Goal: Navigation & Orientation: Find specific page/section

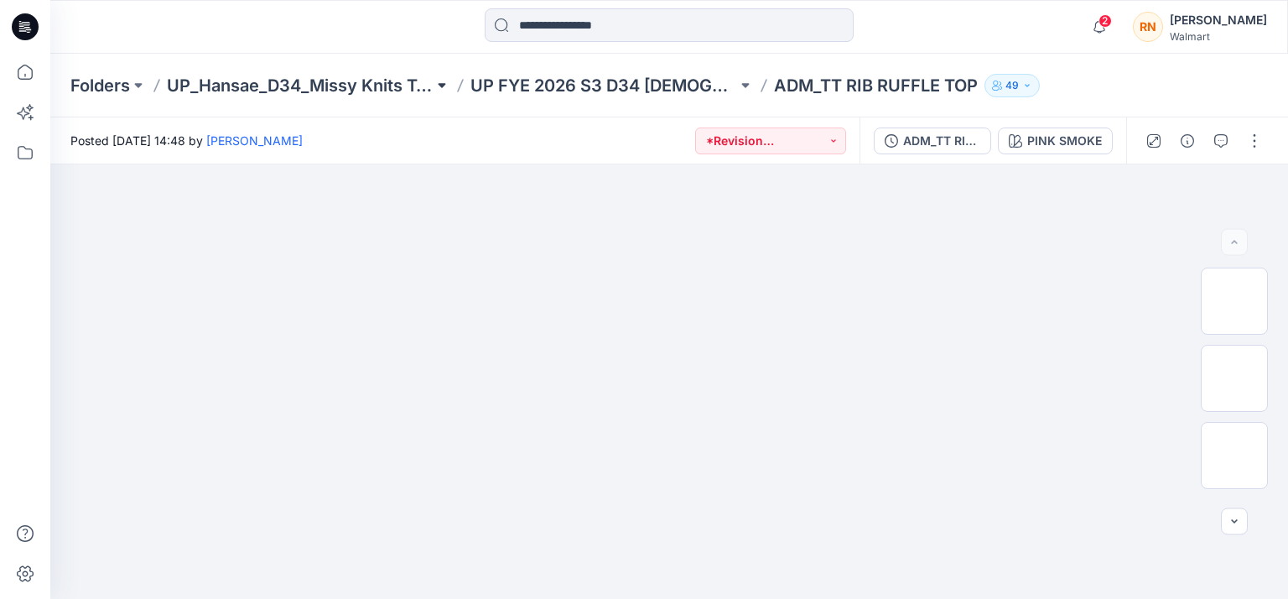
click at [441, 90] on button at bounding box center [441, 85] width 17 height 23
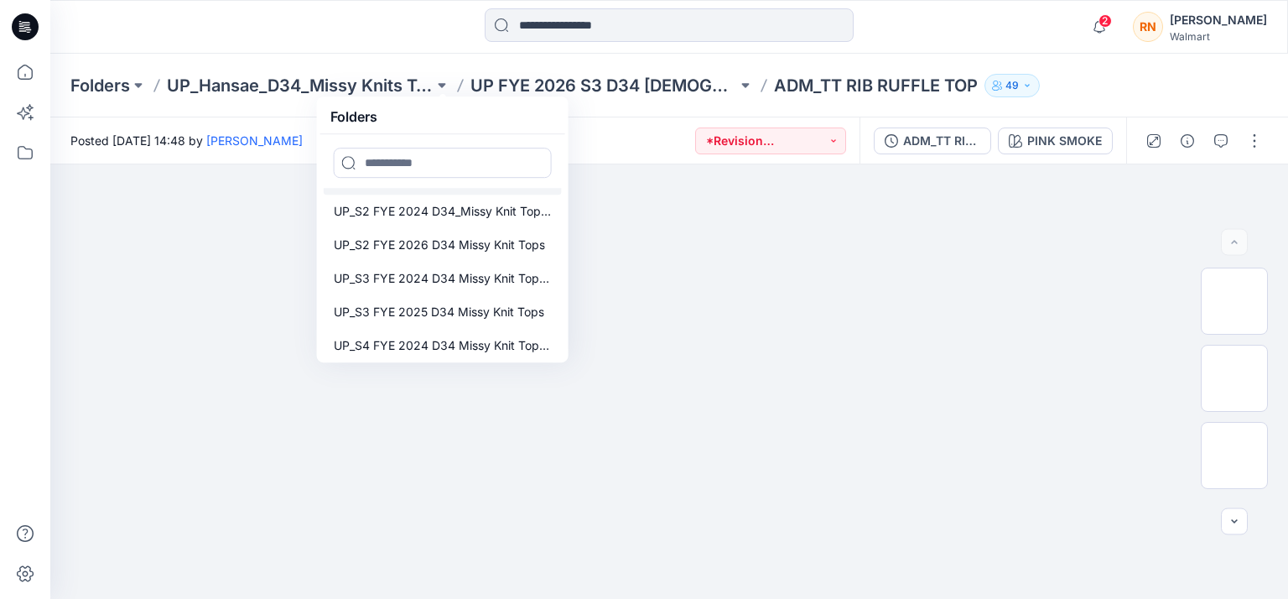
scroll to position [335, 0]
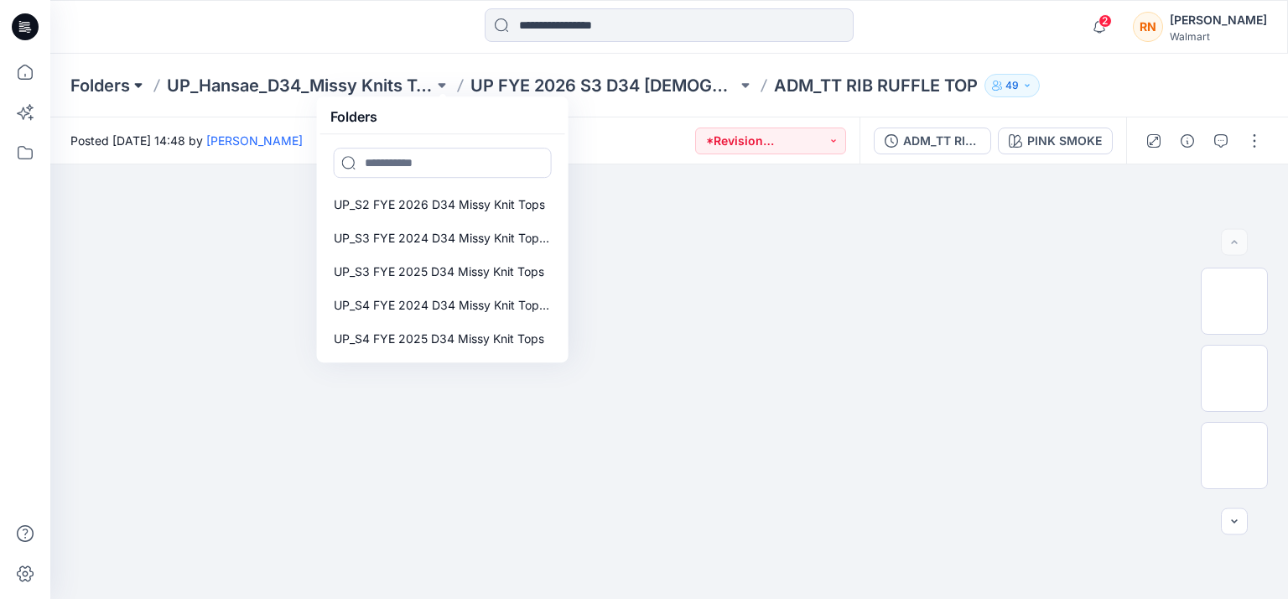
click at [141, 86] on button at bounding box center [138, 85] width 17 height 23
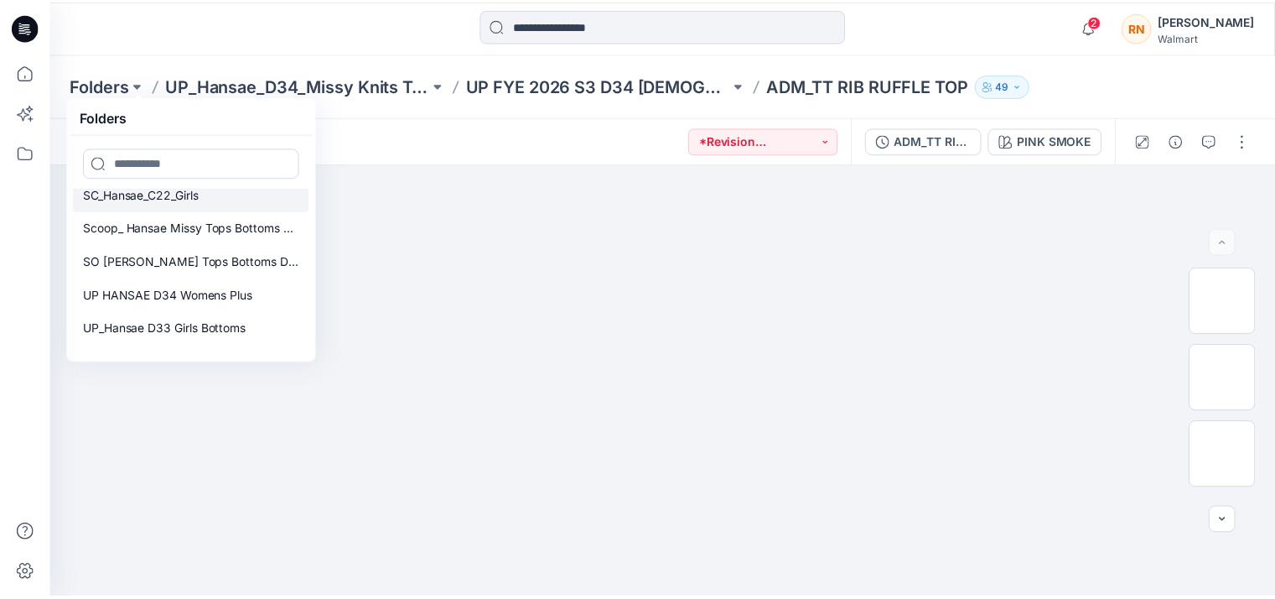
scroll to position [557, 0]
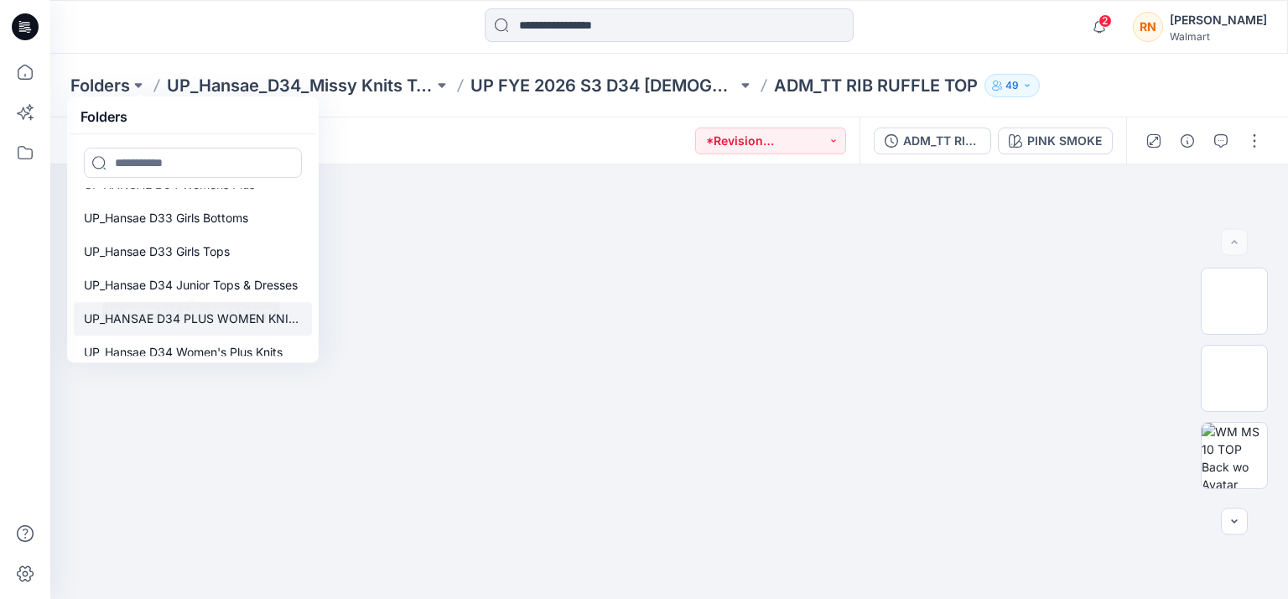
click at [220, 308] on p "UP_HANSAE D34 PLUS WOMEN KNITS" at bounding box center [193, 318] width 218 height 20
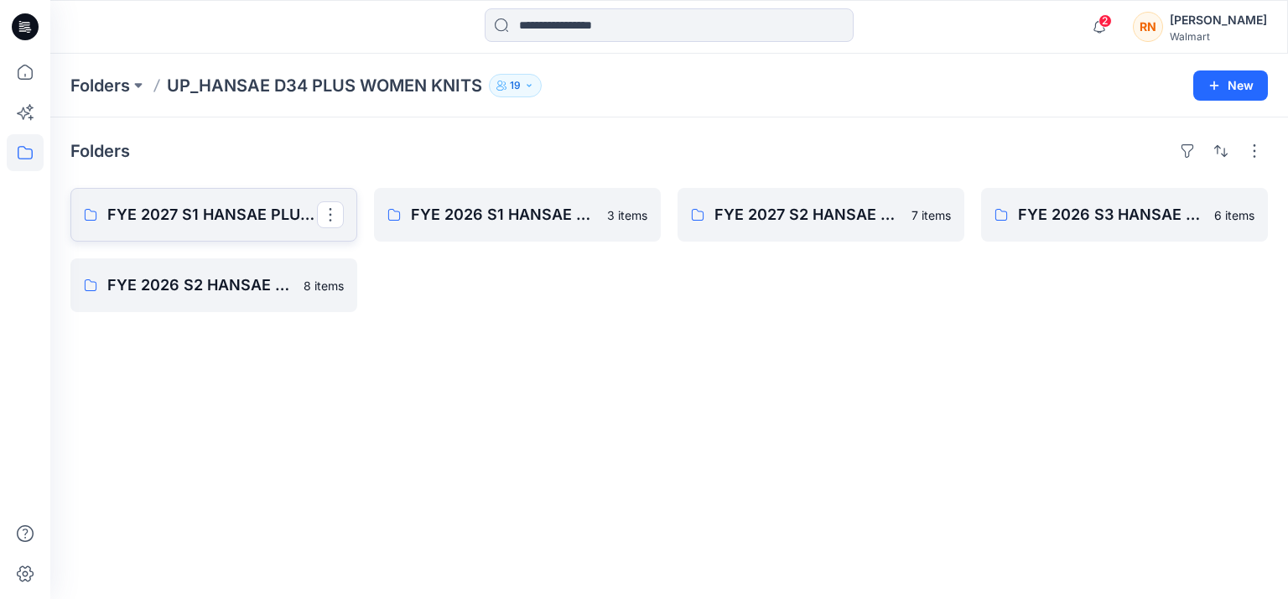
click at [218, 204] on p "FYE 2027 S1 HANSAE PLUS TOPS & DRESSES" at bounding box center [212, 214] width 210 height 23
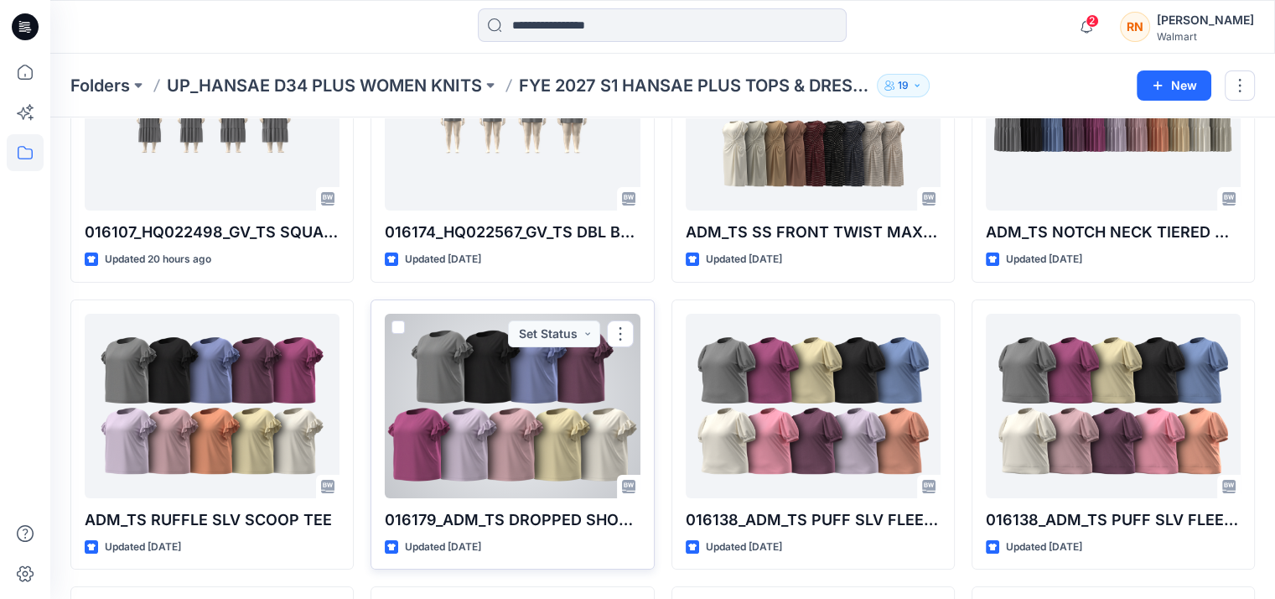
scroll to position [20, 0]
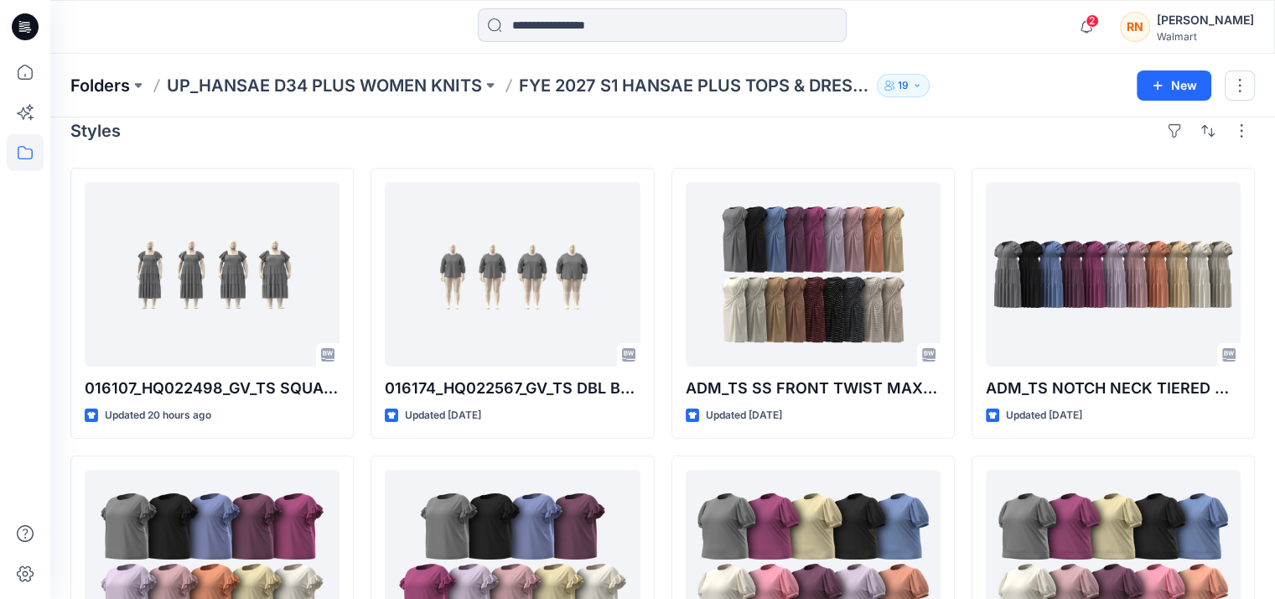
click at [130, 83] on p "Folders" at bounding box center [100, 85] width 60 height 23
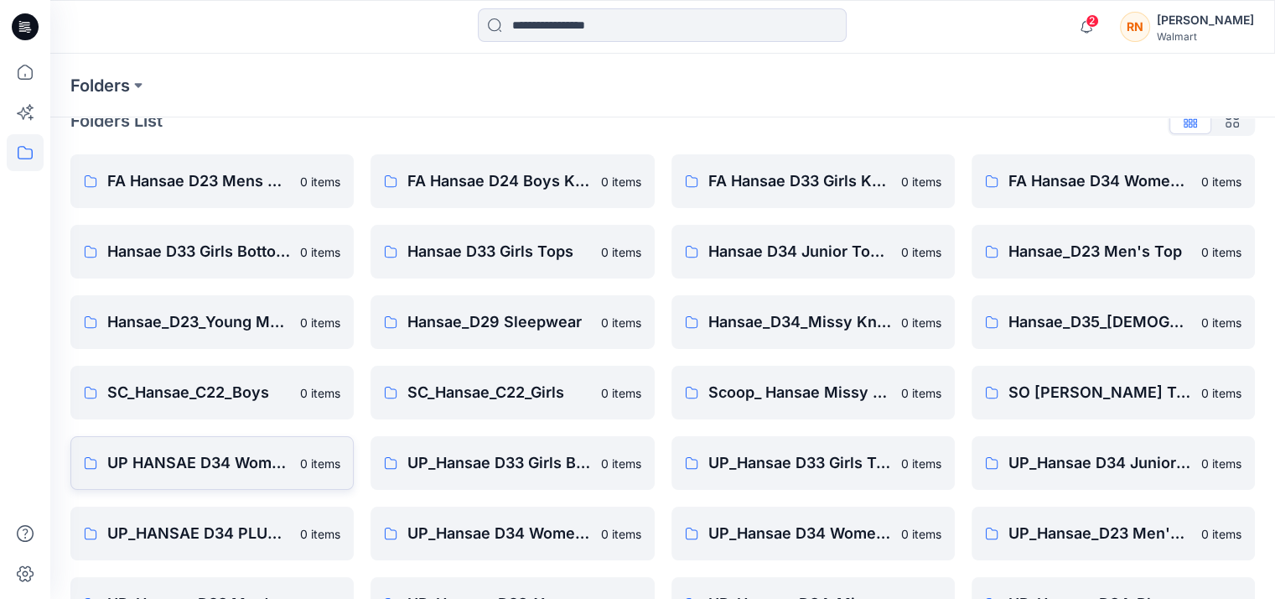
scroll to position [82, 0]
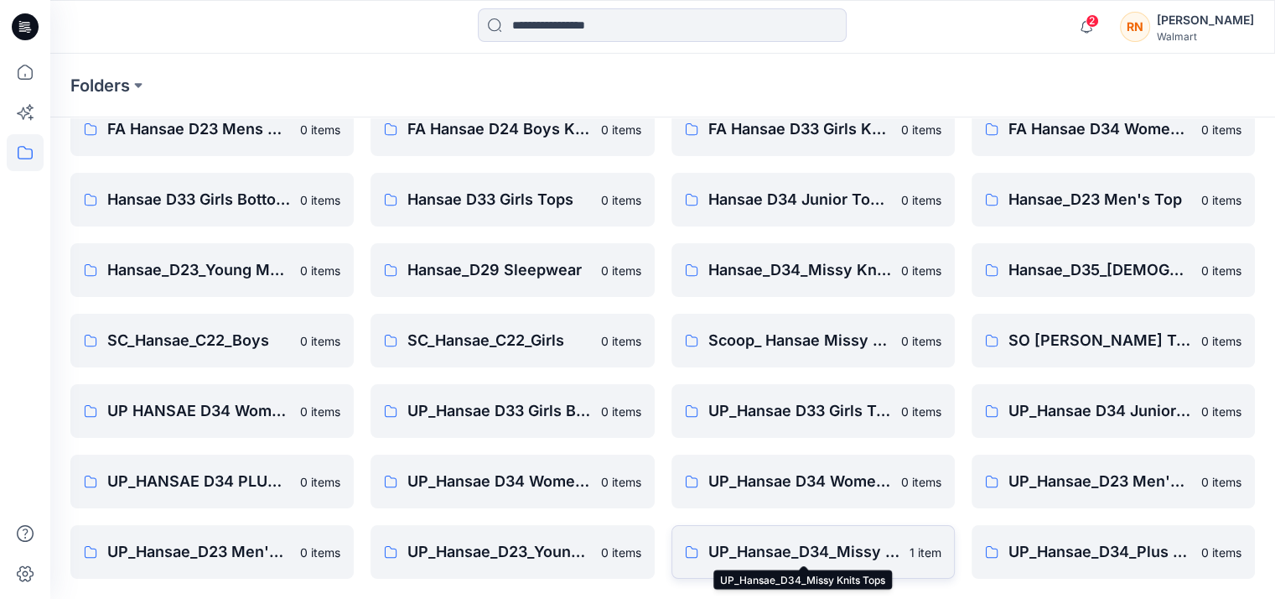
click at [826, 543] on p "UP_Hansae_D34_Missy Knits Tops" at bounding box center [803, 551] width 191 height 23
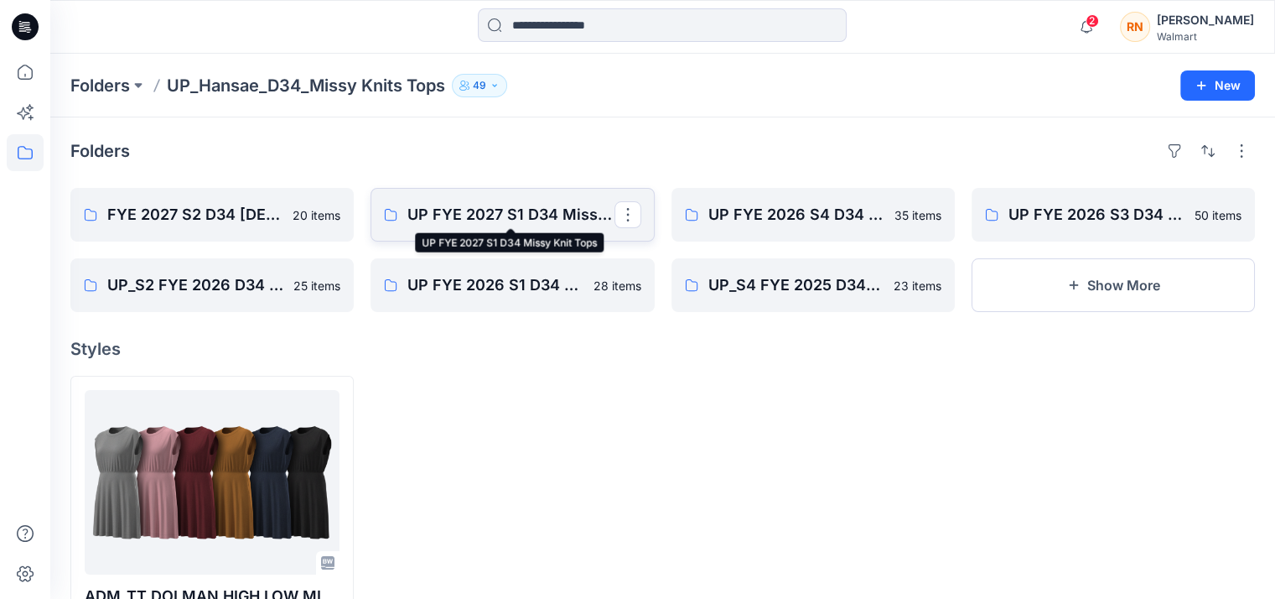
click at [485, 207] on p "UP FYE 2027 S1 D34 Missy Knit Tops" at bounding box center [510, 214] width 206 height 23
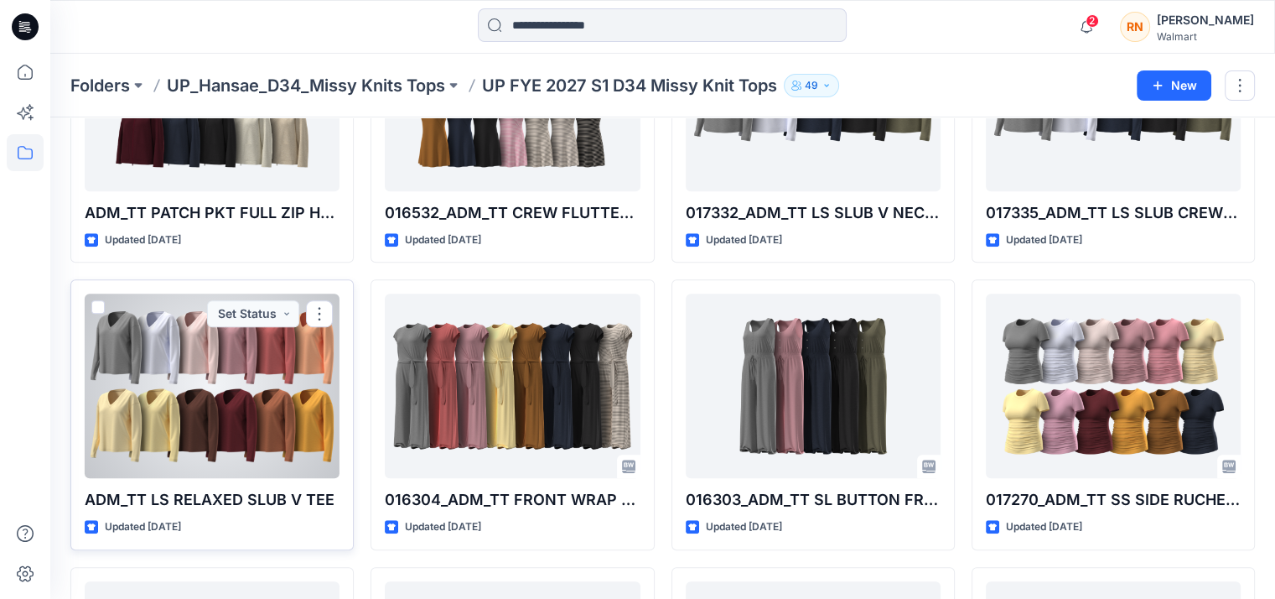
scroll to position [722, 0]
